Goal: Task Accomplishment & Management: Use online tool/utility

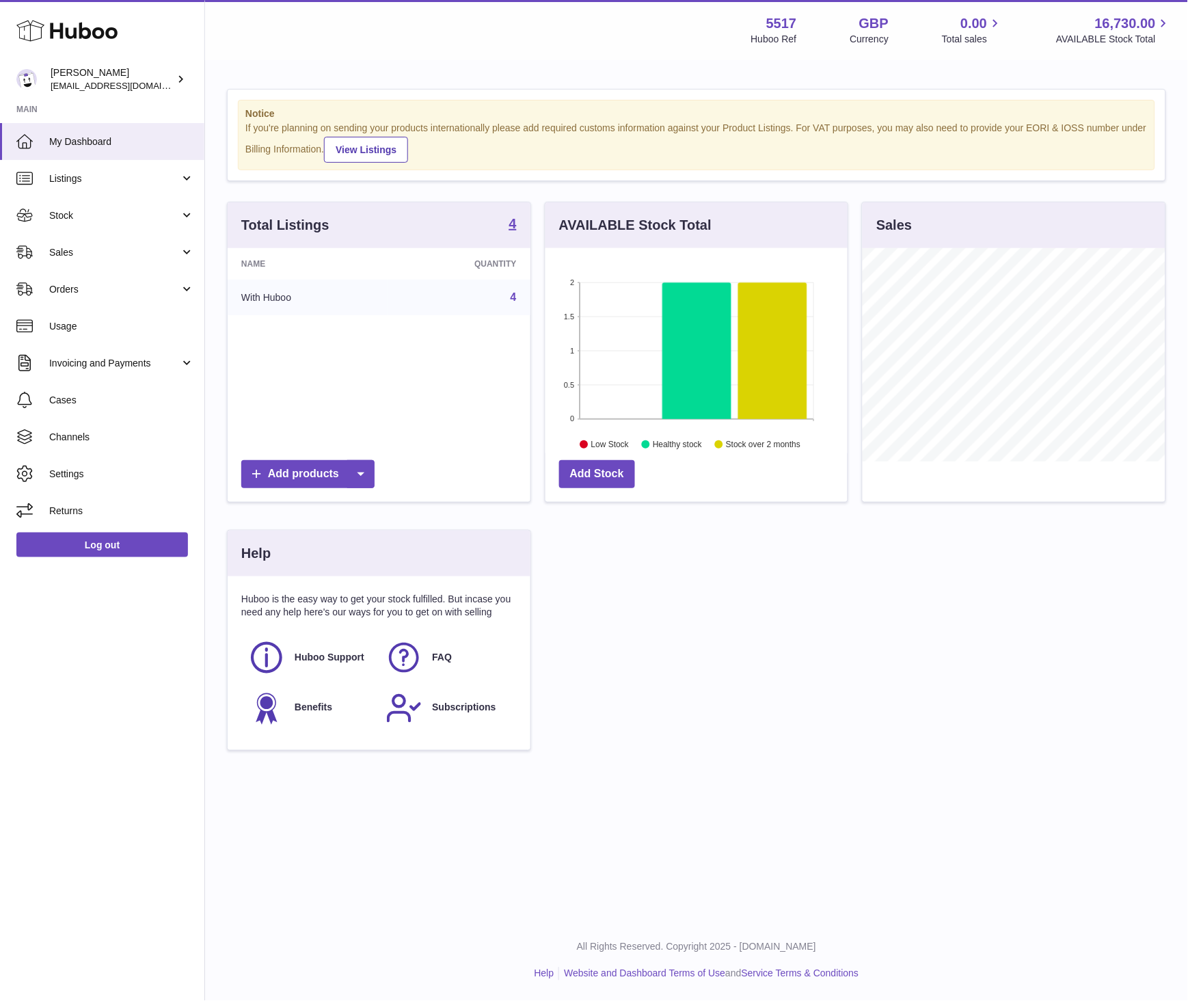
scroll to position [213, 303]
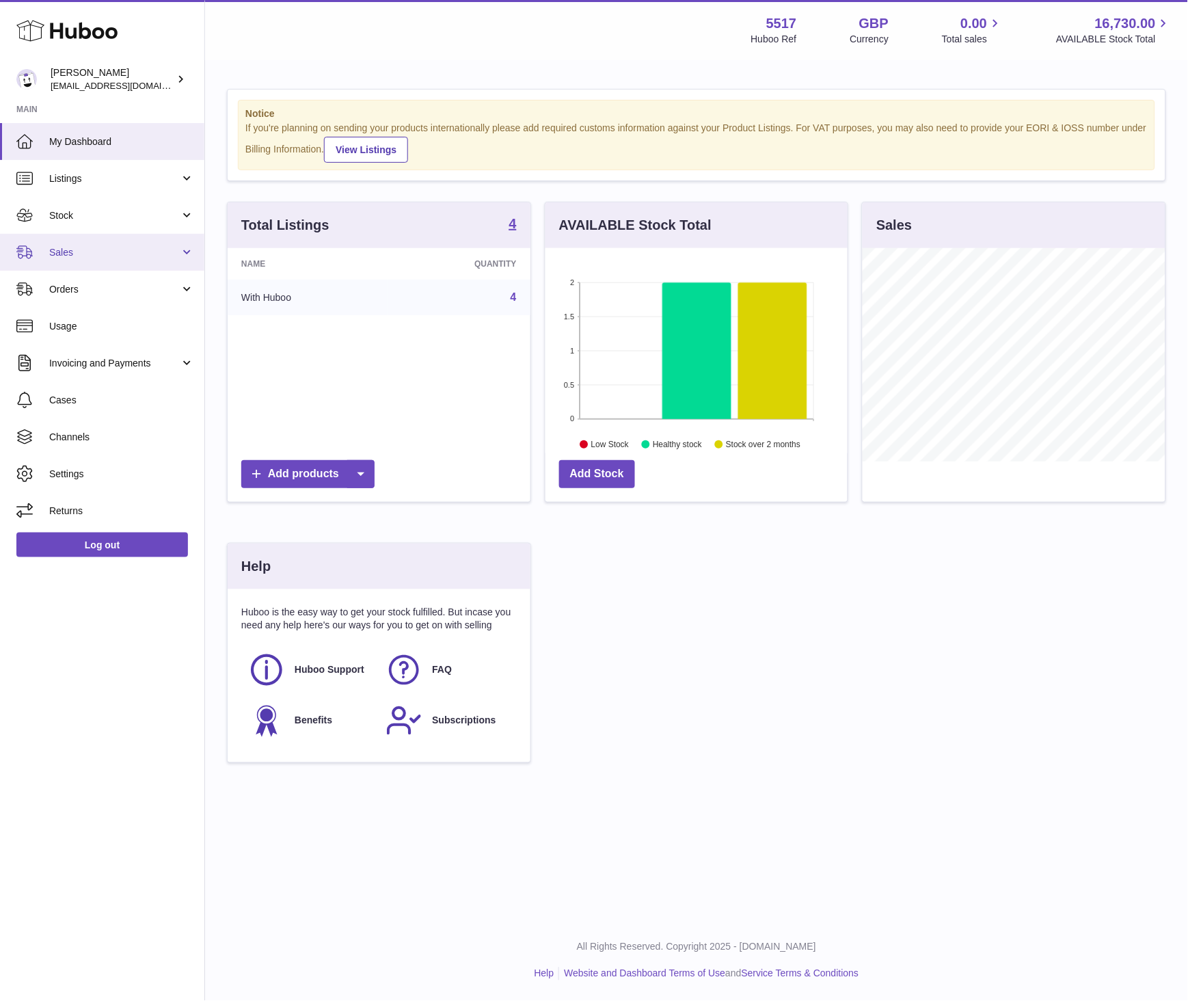
click at [125, 256] on span "Sales" at bounding box center [114, 252] width 131 height 13
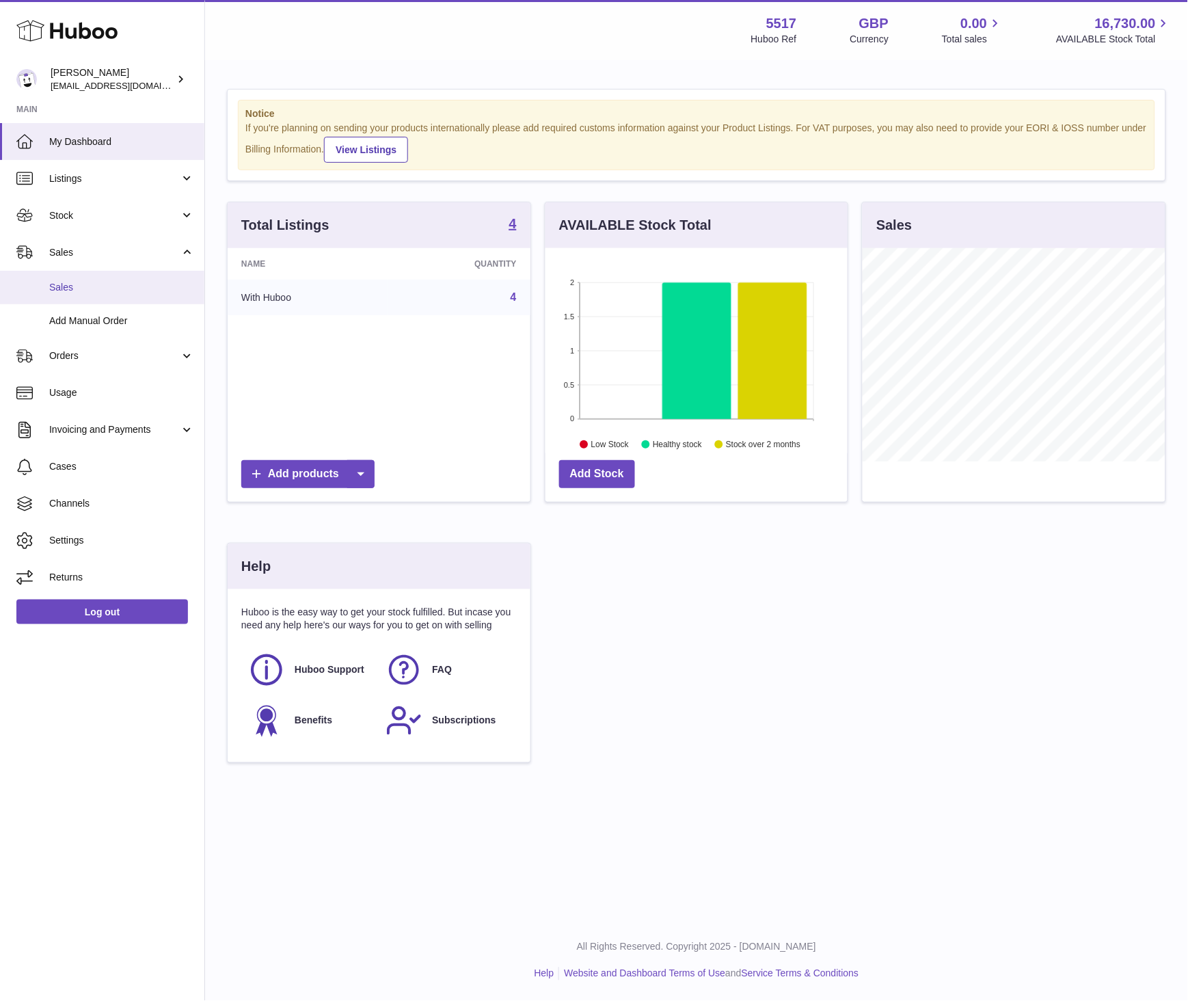
click at [91, 287] on span "Sales" at bounding box center [121, 287] width 145 height 13
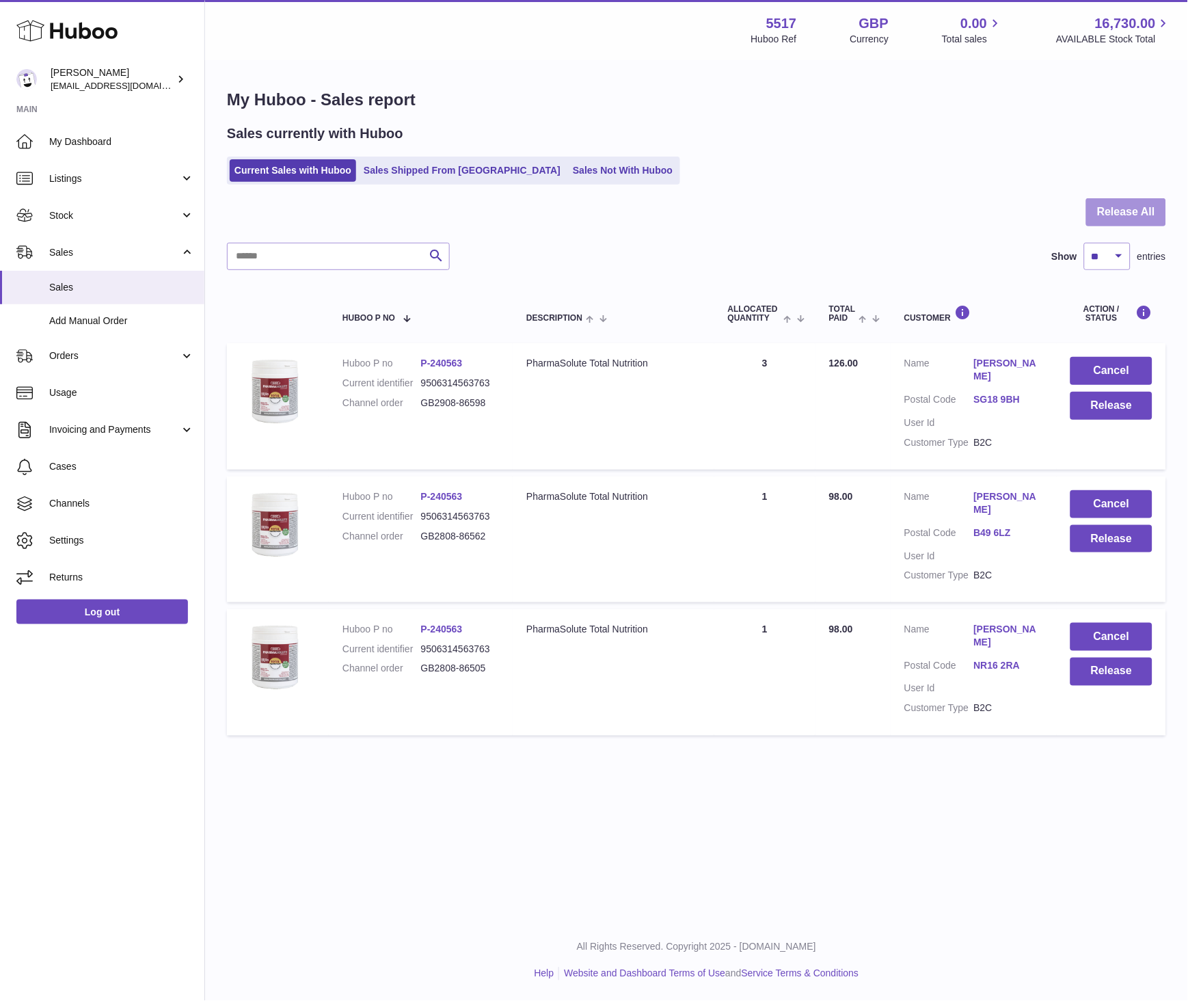
click at [1131, 212] on button "Release All" at bounding box center [1126, 212] width 80 height 28
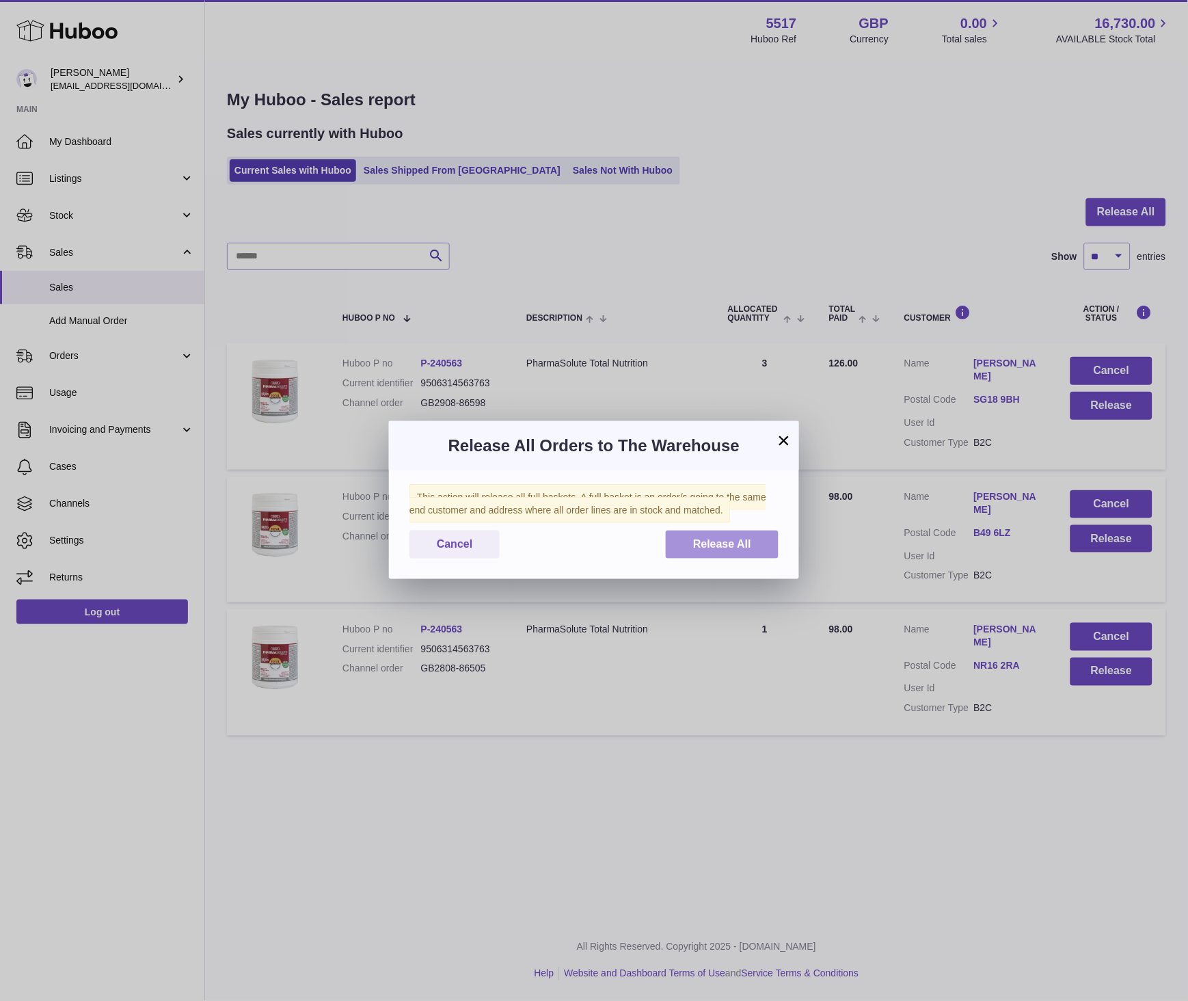
click at [703, 549] on span "Release All" at bounding box center [722, 544] width 58 height 12
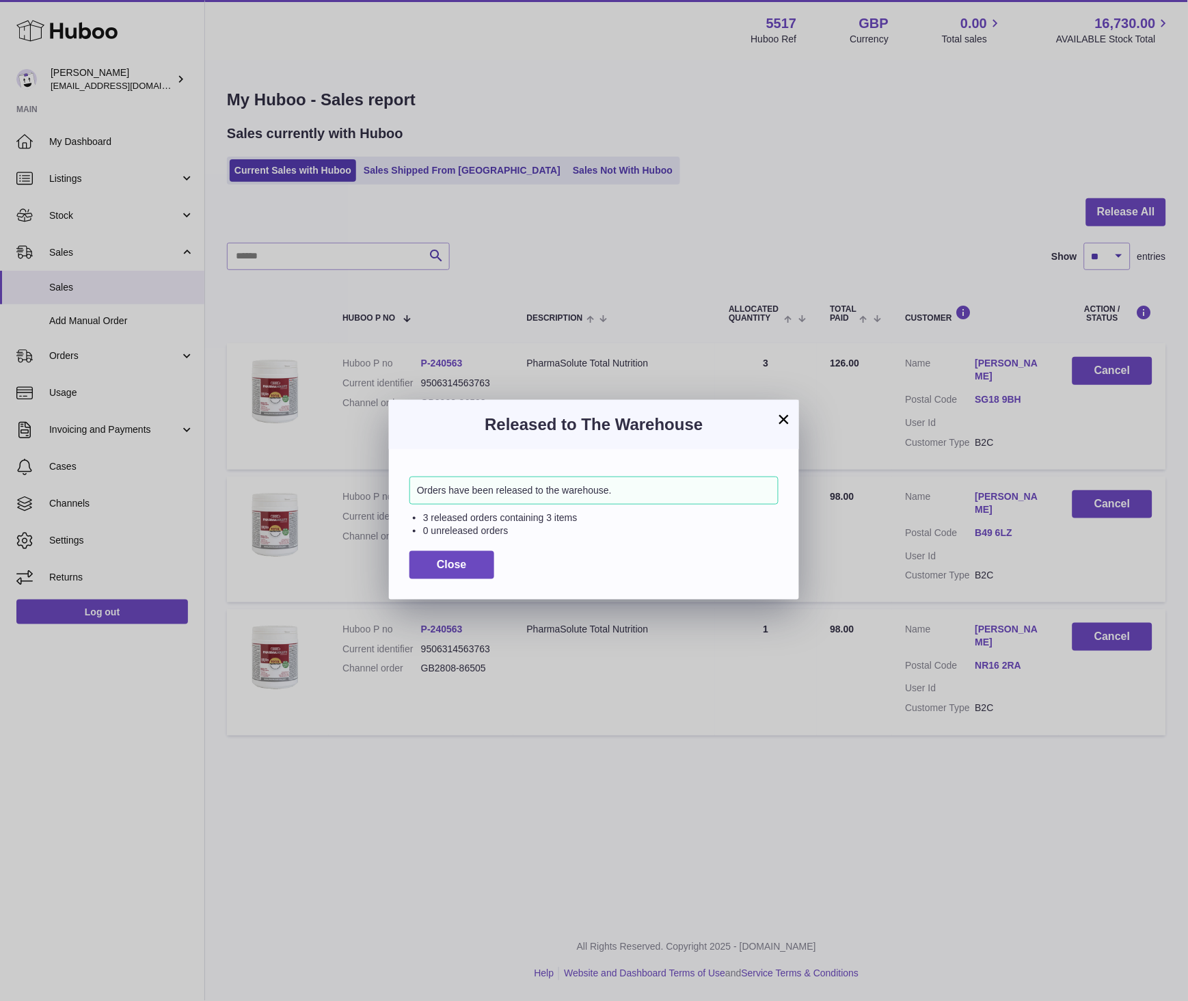
click at [388, 559] on div "× Released to The Warehouse Orders have been released to the warehouse. 3 relea…" at bounding box center [594, 500] width 1188 height 1001
click at [458, 555] on button "Close" at bounding box center [451, 565] width 85 height 28
